Goal: Check status: Check status

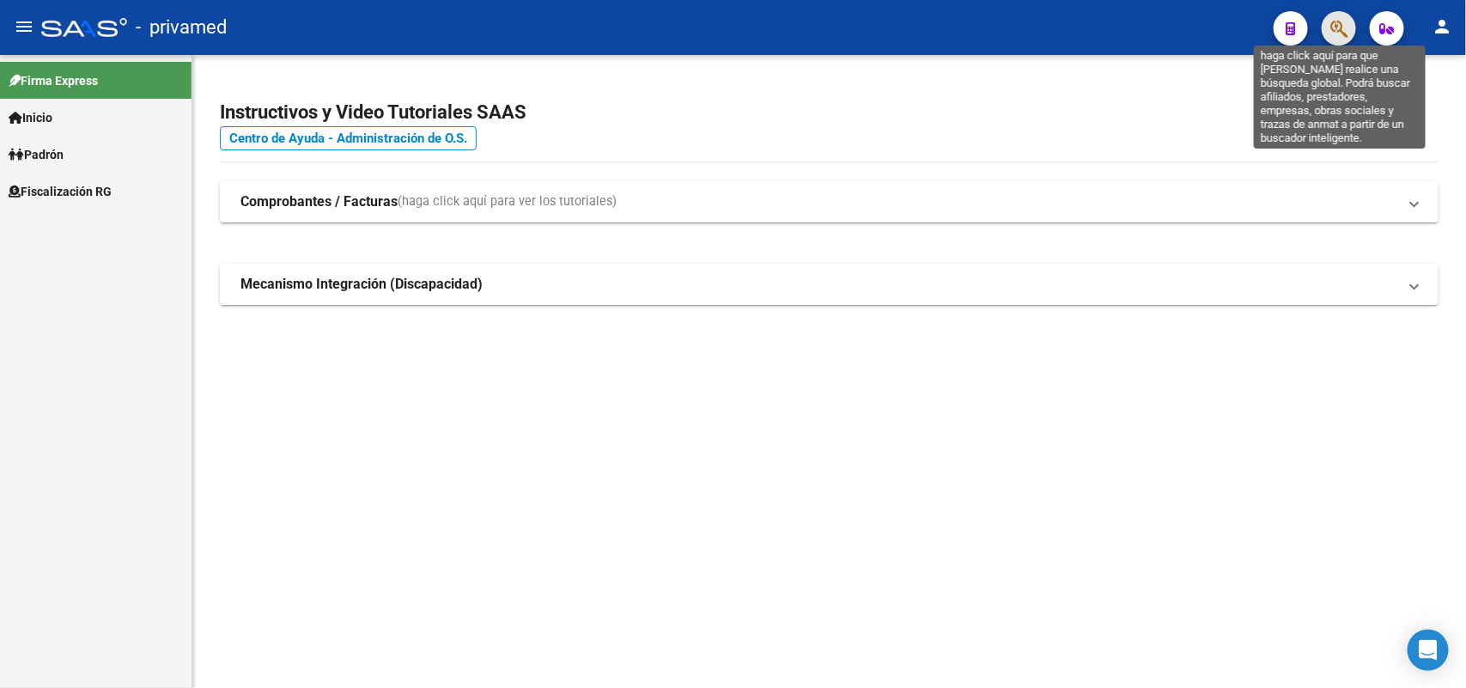
click at [1340, 31] on icon "button" at bounding box center [1339, 29] width 17 height 20
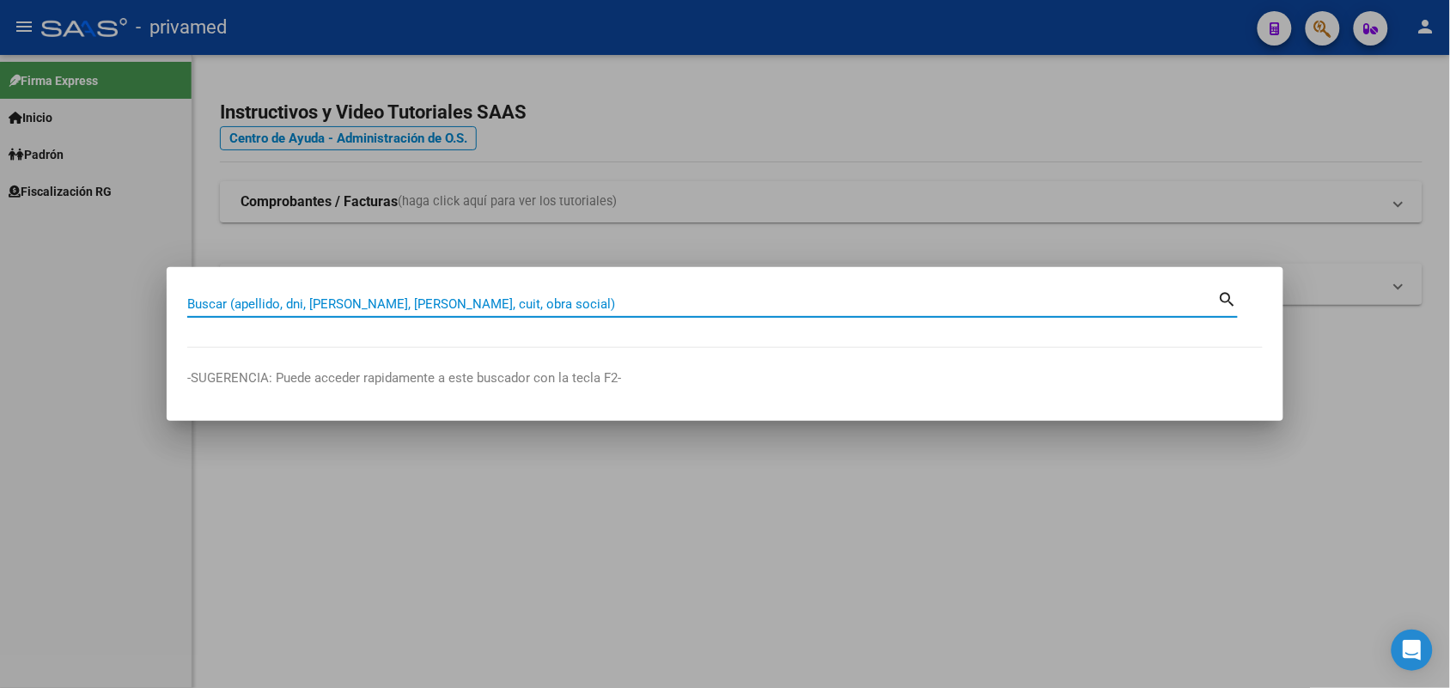
paste input "20222297746"
type input "20222297746"
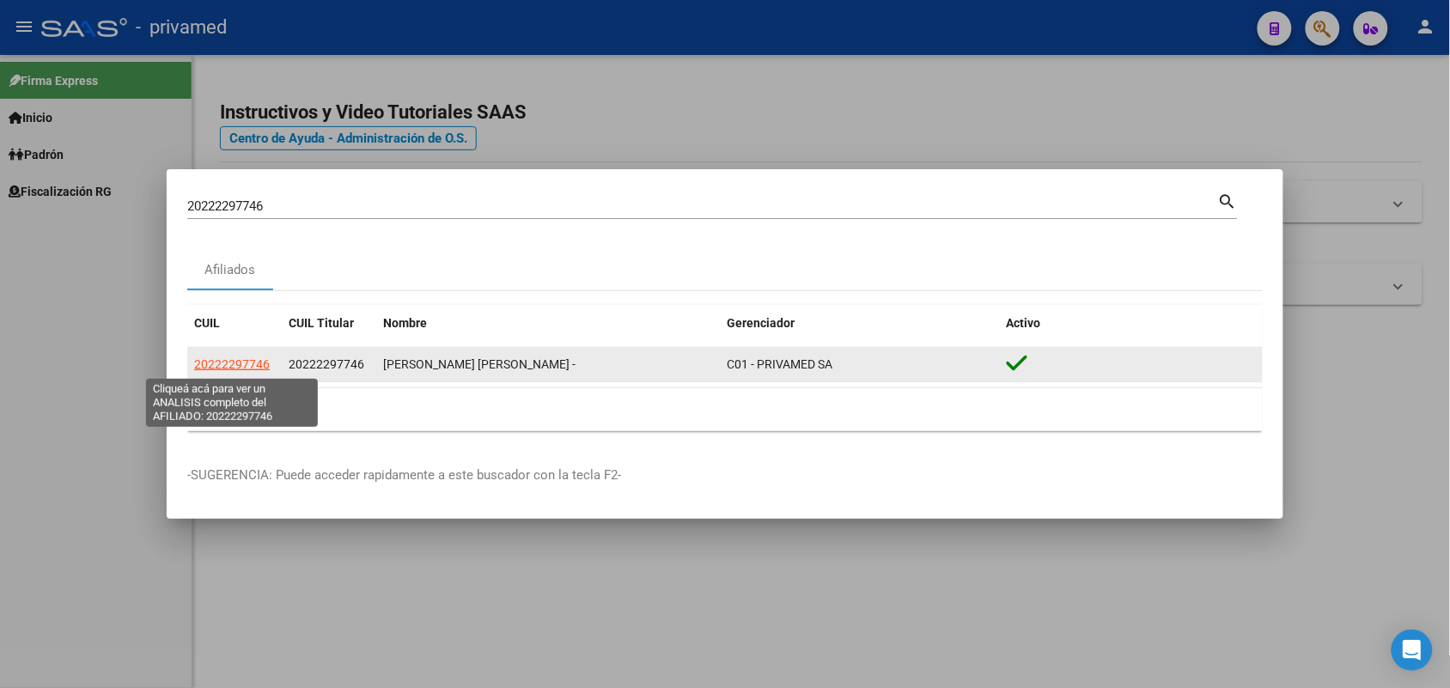
click at [247, 362] on span "20222297746" at bounding box center [232, 364] width 76 height 14
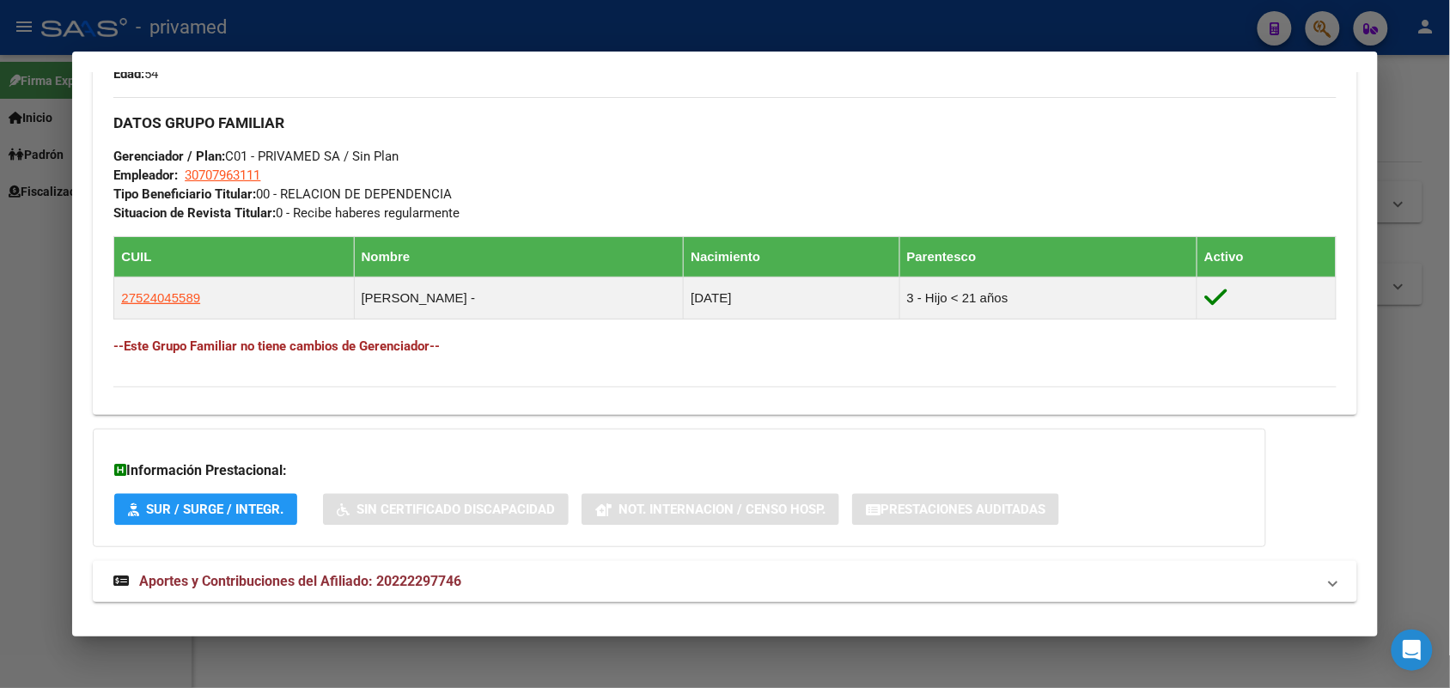
scroll to position [823, 0]
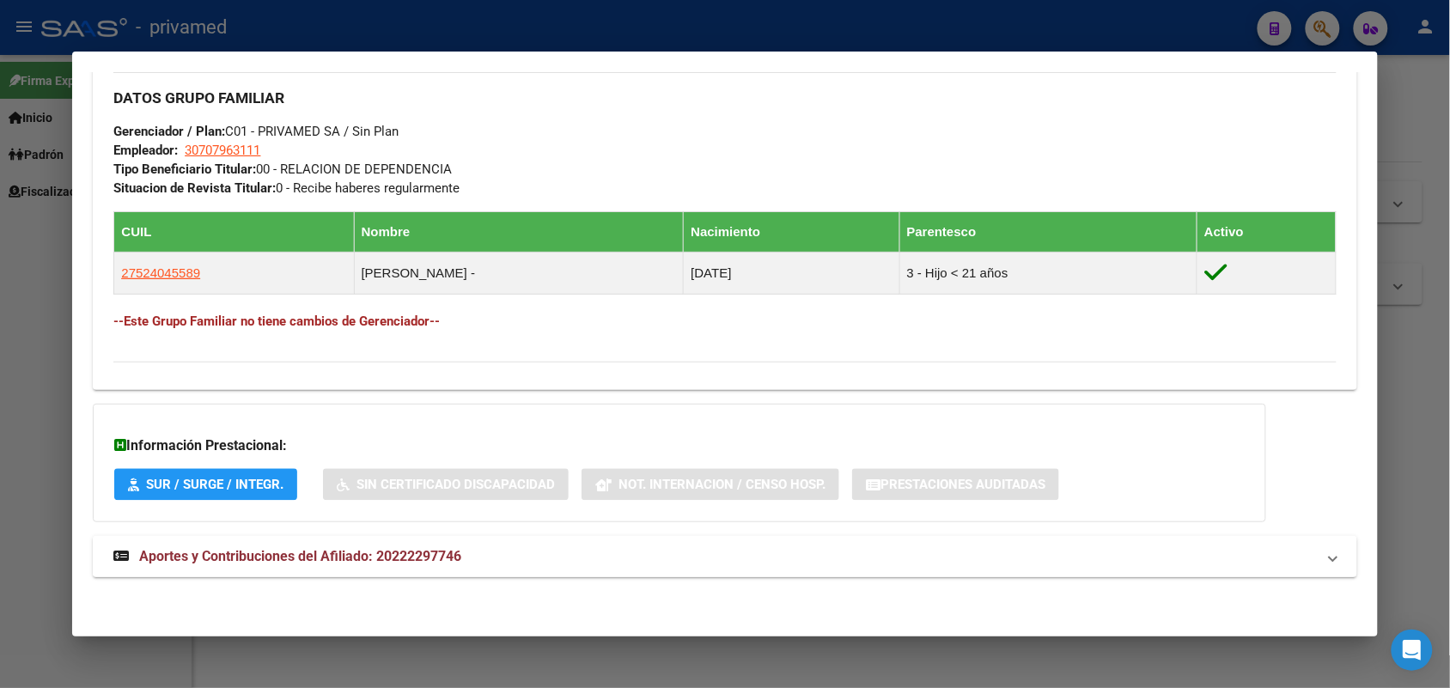
click at [713, 539] on mat-expansion-panel-header "Aportes y Contribuciones del Afiliado: 20222297746" at bounding box center [725, 556] width 1264 height 41
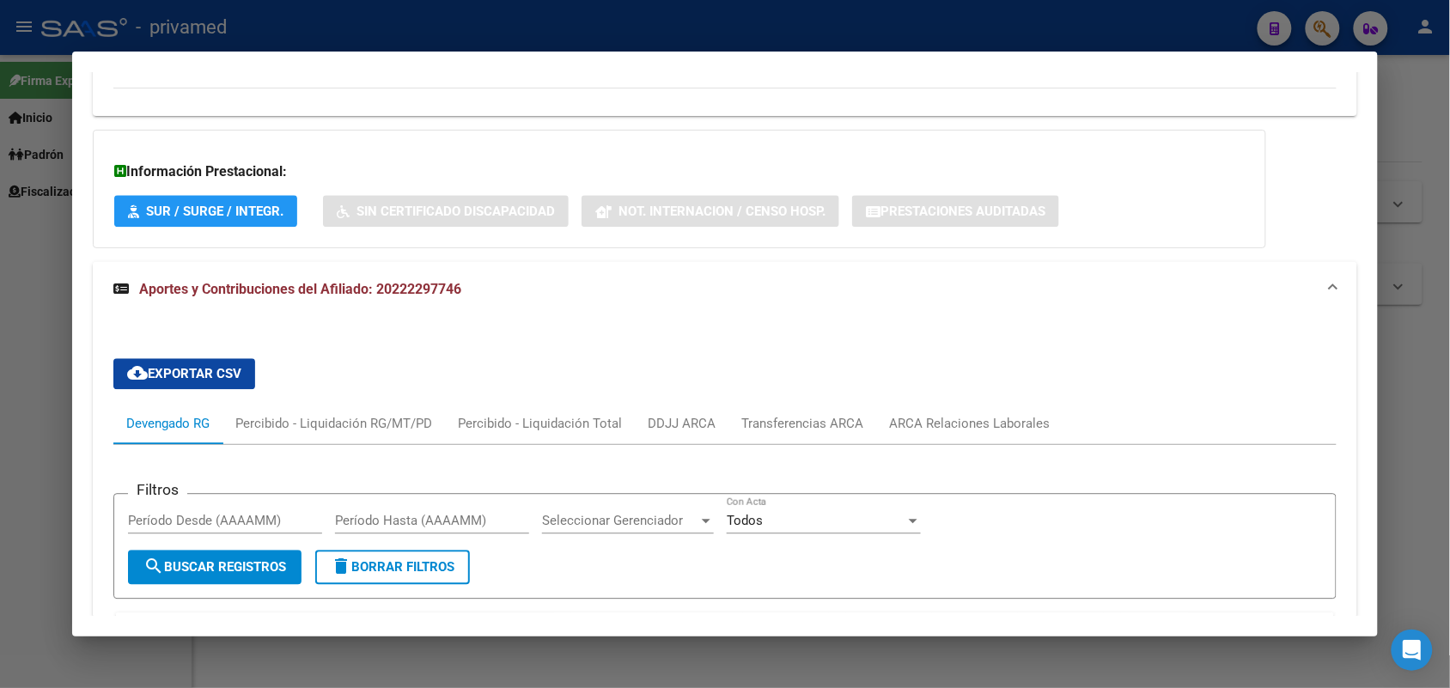
scroll to position [1355, 0]
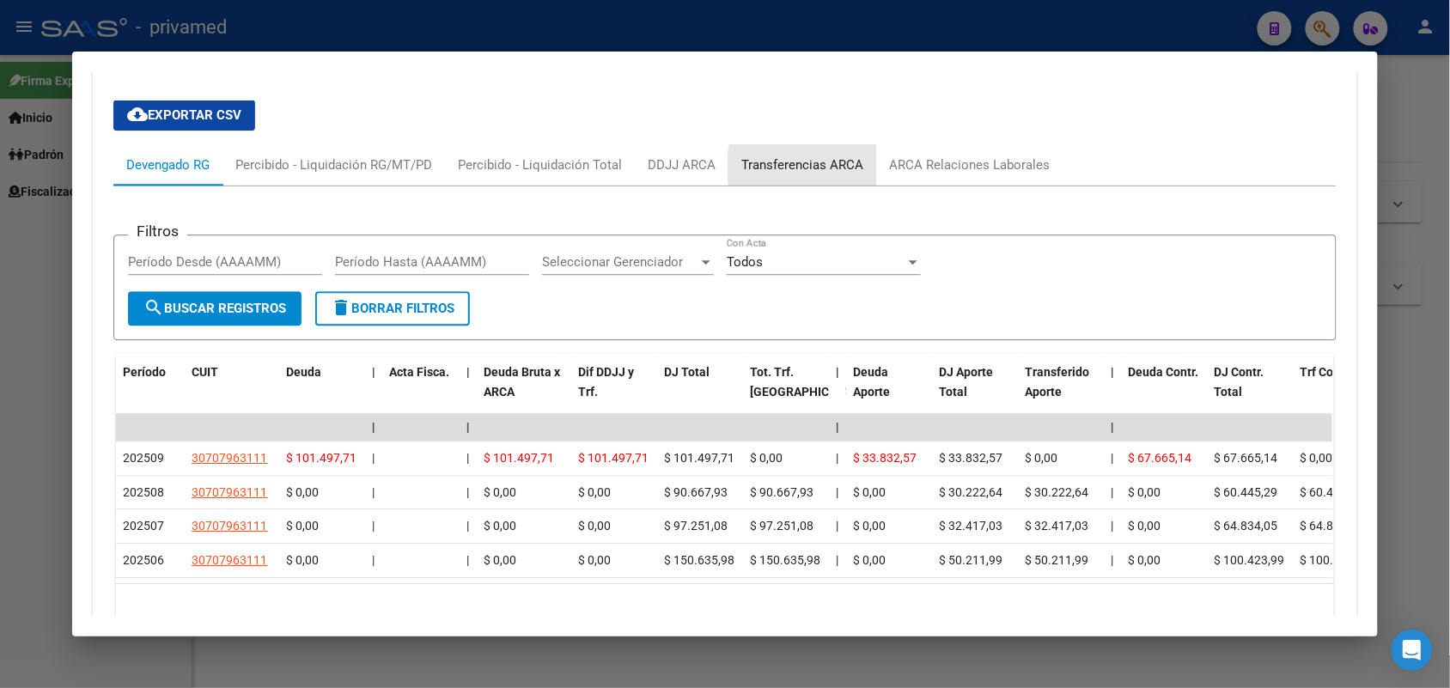
click at [820, 168] on div "Transferencias ARCA" at bounding box center [802, 164] width 122 height 19
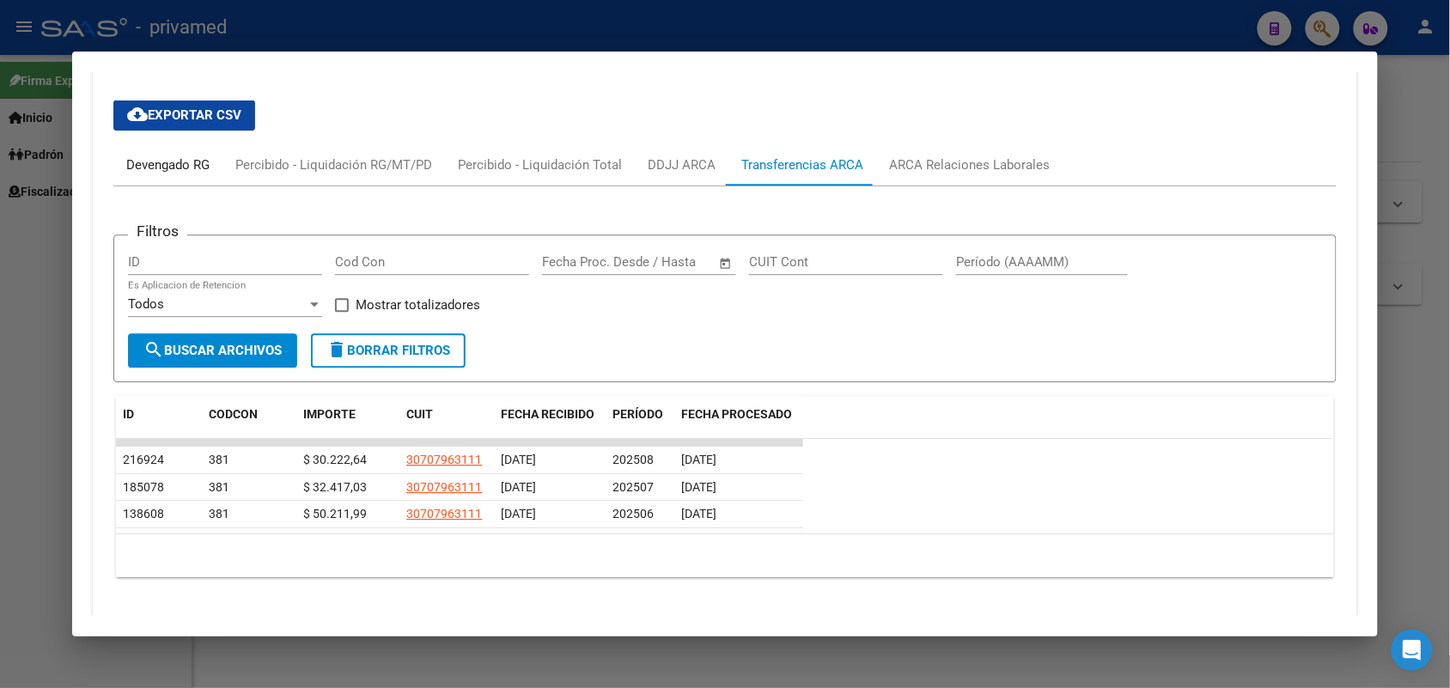
click at [135, 151] on div "Devengado RG" at bounding box center [167, 164] width 109 height 41
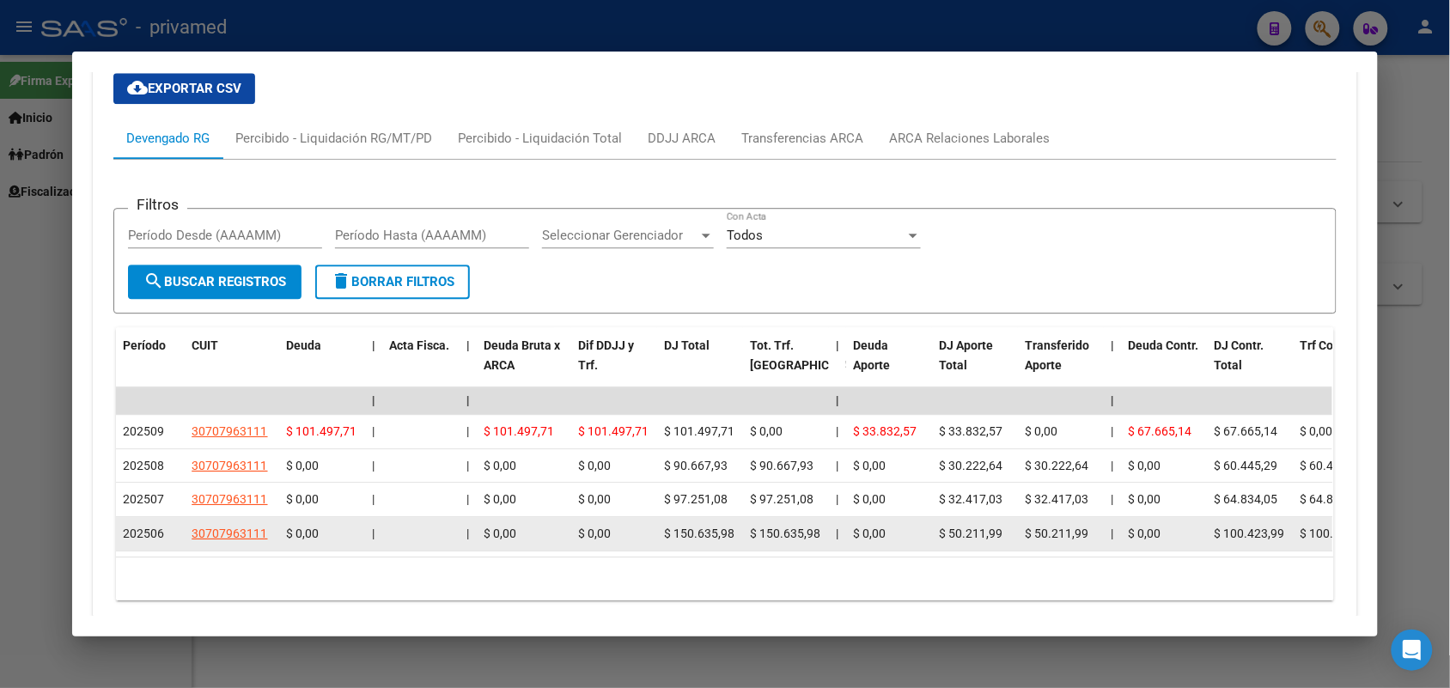
scroll to position [1462, 0]
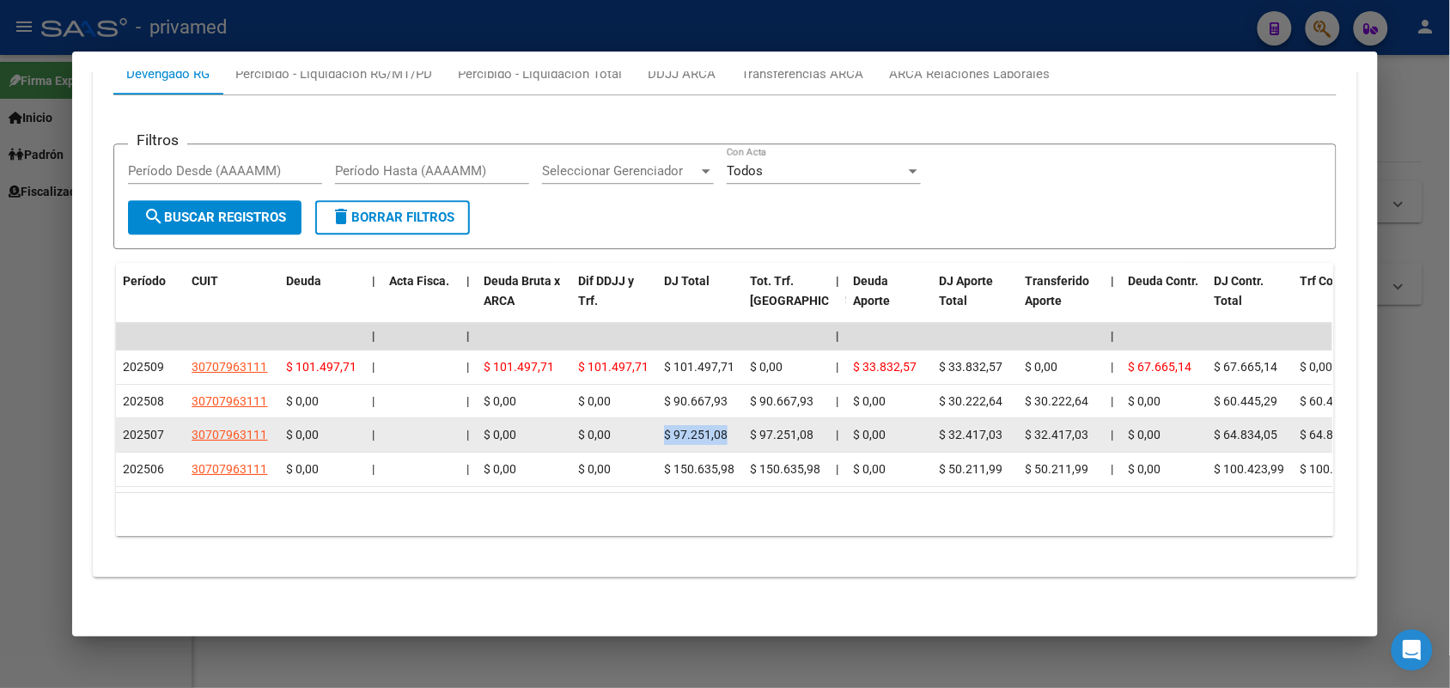
drag, startPoint x: 658, startPoint y: 418, endPoint x: 719, endPoint y: 417, distance: 61.0
click at [719, 428] on span "$ 97.251,08" at bounding box center [696, 435] width 64 height 14
copy span "$ 97.251,08"
